Goal: Browse casually

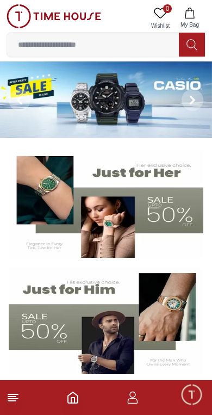
click at [113, 100] on img at bounding box center [106, 100] width 212 height 77
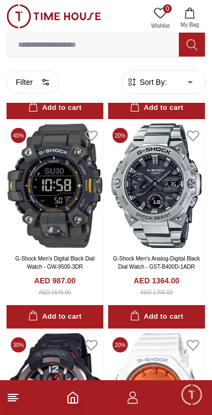
scroll to position [1137, 0]
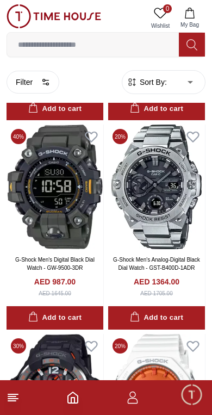
click at [171, 166] on img at bounding box center [156, 187] width 97 height 125
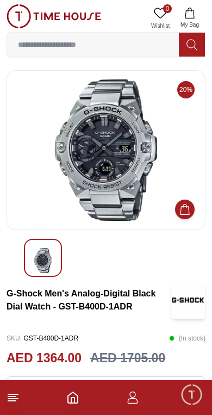
click at [196, 42] on icon at bounding box center [192, 45] width 11 height 13
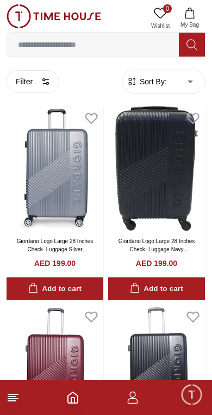
scroll to position [1229, 0]
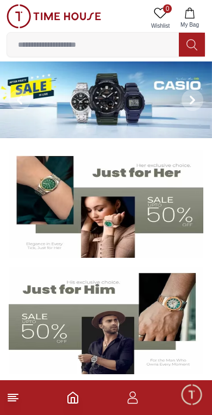
click at [114, 95] on img at bounding box center [106, 100] width 212 height 77
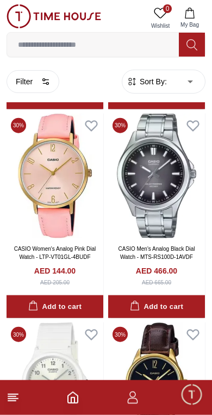
scroll to position [3664, 0]
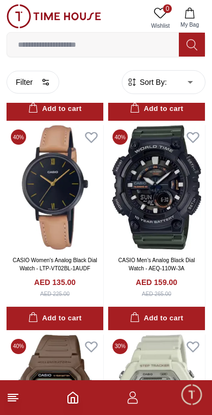
scroll to position [4930, 0]
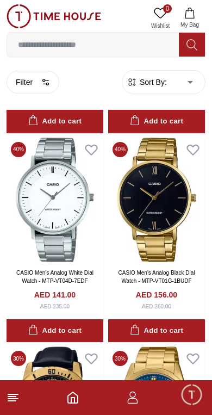
scroll to position [8046, 0]
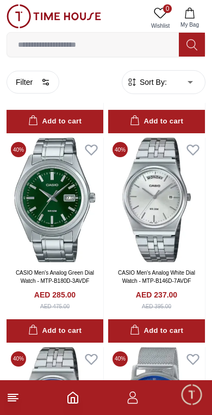
scroll to position [9296, 0]
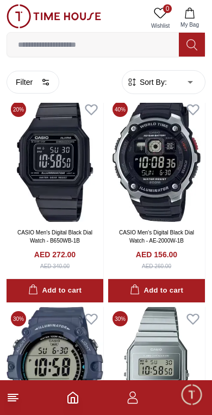
scroll to position [20021, 0]
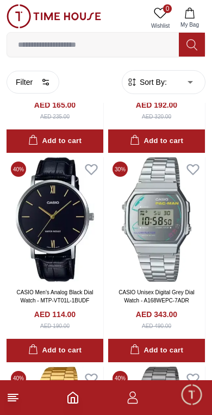
scroll to position [21847, 0]
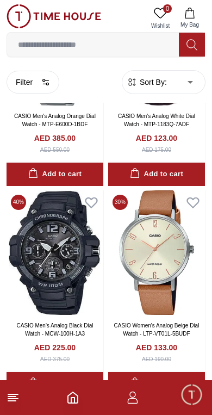
scroll to position [24540, 0]
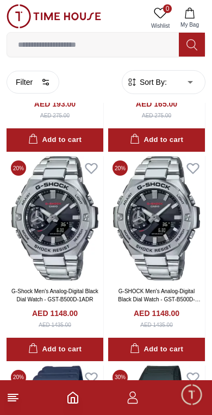
scroll to position [26035, 0]
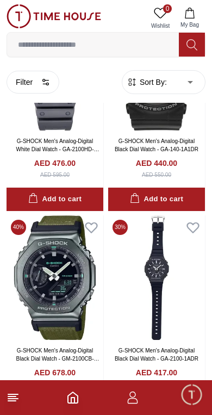
scroll to position [28719, 0]
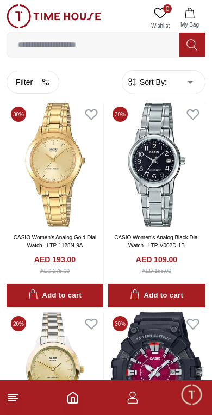
scroll to position [31134, 0]
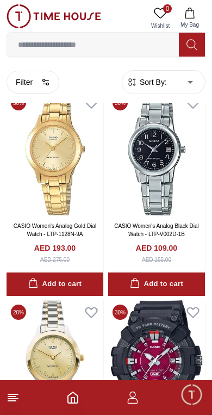
scroll to position [31332, 0]
